Goal: Check status: Check status

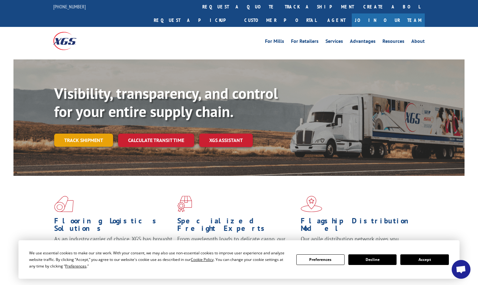
click at [92, 134] on link "Track shipment" at bounding box center [83, 140] width 59 height 13
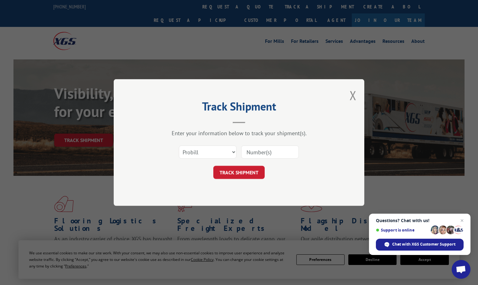
click at [246, 151] on input at bounding box center [270, 152] width 58 height 13
paste input "5499579"
type input "5499579"
click at [249, 172] on button "TRACK SHIPMENT" at bounding box center [238, 172] width 51 height 13
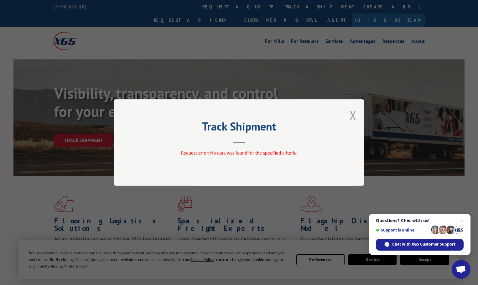
click at [352, 116] on button "Close modal" at bounding box center [352, 115] width 7 height 17
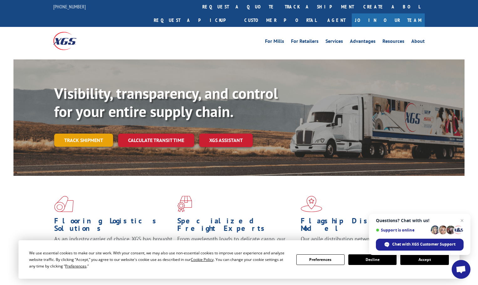
click at [67, 134] on link "Track shipment" at bounding box center [83, 140] width 59 height 13
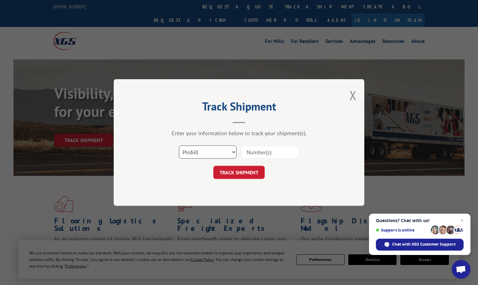
click at [215, 149] on select "Select category... Probill BOL PO" at bounding box center [208, 152] width 58 height 13
select select "bol"
click at [179, 146] on select "Select category... Probill BOL PO" at bounding box center [208, 152] width 58 height 13
click at [248, 151] on input at bounding box center [270, 152] width 58 height 13
paste input "5499579"
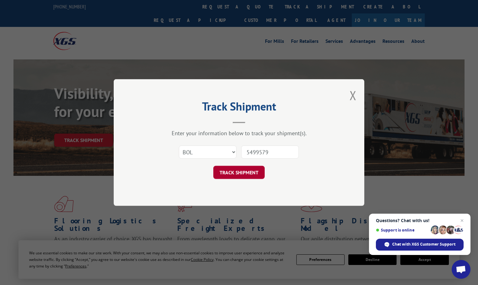
type input "5499579"
click at [236, 175] on button "TRACK SHIPMENT" at bounding box center [238, 172] width 51 height 13
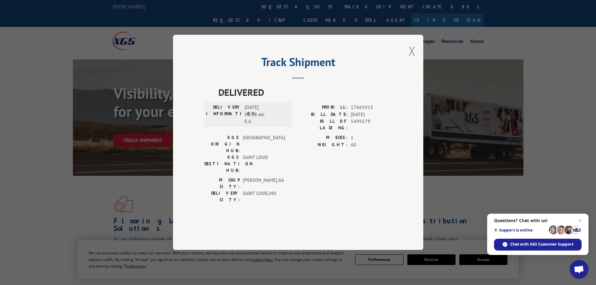
click at [411, 59] on button "Close modal" at bounding box center [412, 51] width 7 height 17
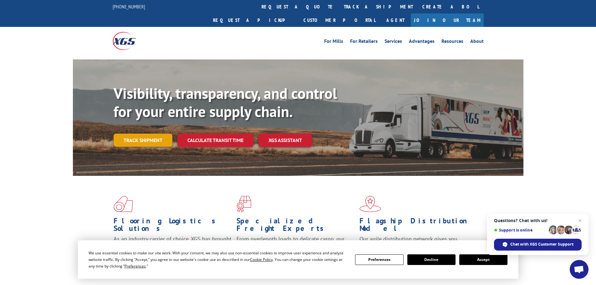
click at [136, 134] on link "Track shipment" at bounding box center [143, 140] width 59 height 13
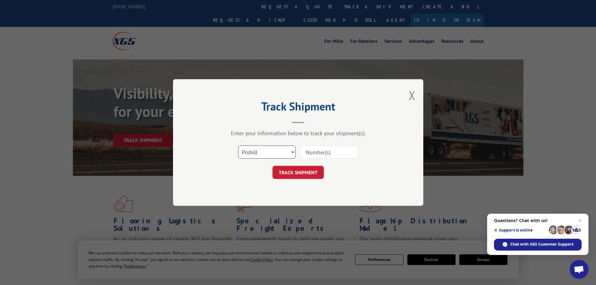
drag, startPoint x: 293, startPoint y: 151, endPoint x: 290, endPoint y: 151, distance: 3.3
click at [292, 151] on select "Select category... Probill BOL PO" at bounding box center [267, 152] width 58 height 13
select select "bol"
click at [238, 146] on select "Select category... Probill BOL PO" at bounding box center [267, 152] width 58 height 13
click at [305, 151] on input at bounding box center [329, 152] width 58 height 13
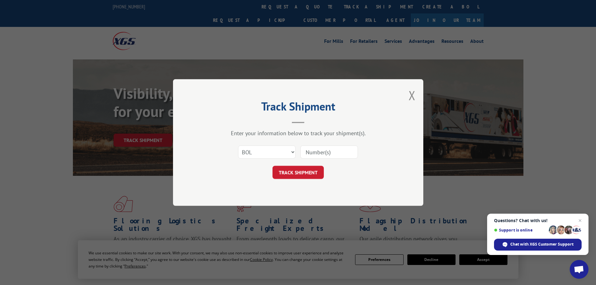
paste input "7054639"
type input "7054639"
click at [281, 170] on button "TRACK SHIPMENT" at bounding box center [298, 172] width 51 height 13
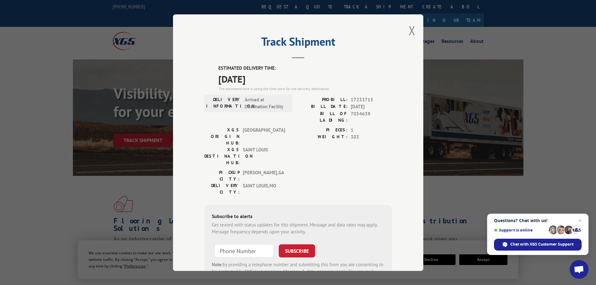
drag, startPoint x: 413, startPoint y: 31, endPoint x: 398, endPoint y: 33, distance: 15.4
click at [411, 32] on div "Track Shipment ESTIMATED DELIVERY TIME: [DATE] The estimated time is using the …" at bounding box center [298, 142] width 250 height 257
click at [409, 30] on button "Close modal" at bounding box center [412, 30] width 7 height 17
